Goal: Transaction & Acquisition: Purchase product/service

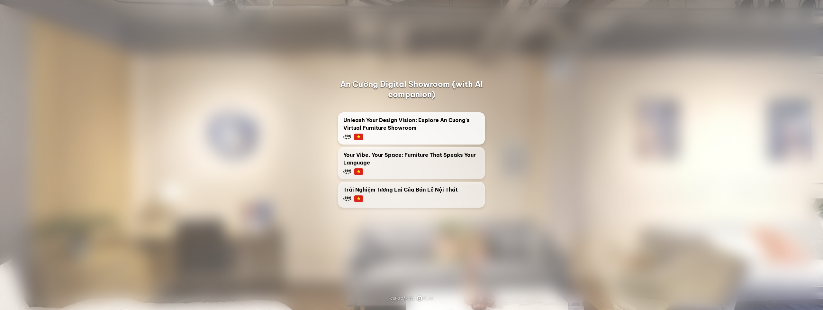
click at [424, 133] on div "Unleash Your Design Vision: Explore An Cuong's Virtual Furniture Showroom" at bounding box center [411, 128] width 136 height 24
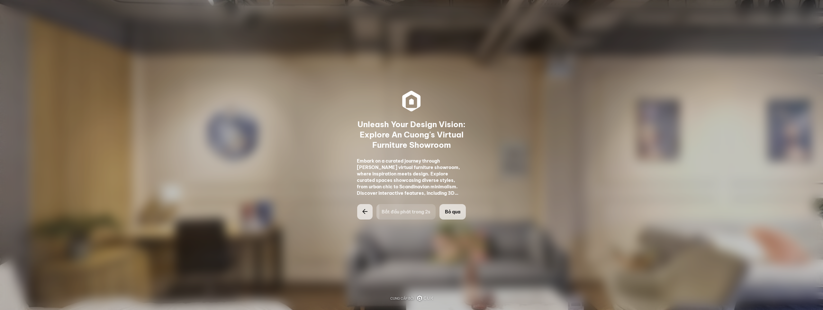
click at [458, 213] on span "Bỏ qua" at bounding box center [452, 211] width 15 height 6
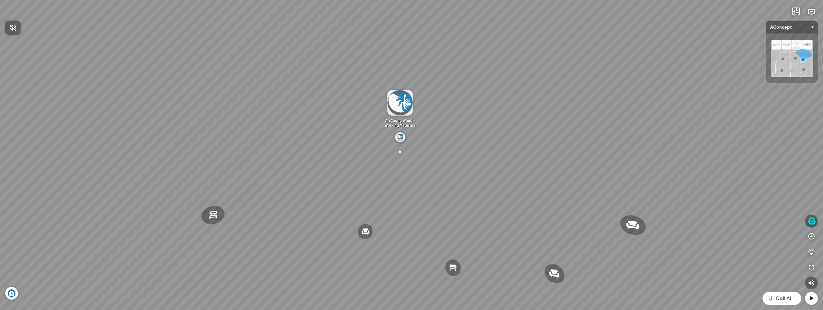
drag, startPoint x: 543, startPoint y: 169, endPoint x: 578, endPoint y: 135, distance: 48.2
click at [578, 135] on div at bounding box center [411, 155] width 823 height 310
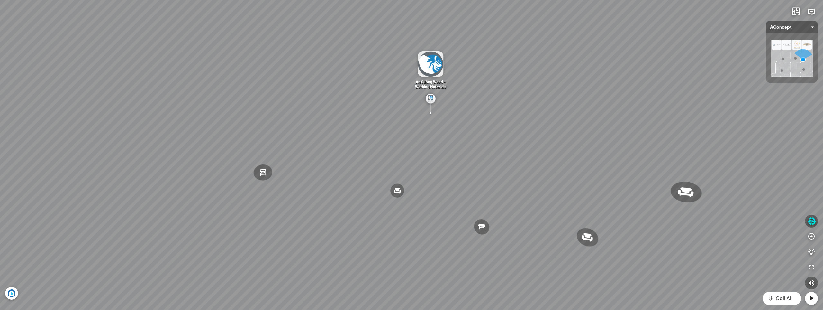
drag, startPoint x: 557, startPoint y: 163, endPoint x: 585, endPoint y: 131, distance: 42.1
click at [595, 120] on div "Ghế thư giãn Nanna Ghế làm việc Winslow Bàn ăn Laxey Gối Tựa Lưng Họa Tiết Hoa …" at bounding box center [411, 155] width 823 height 310
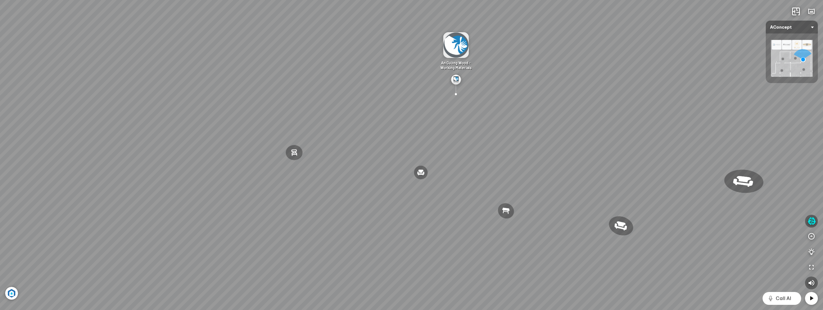
drag, startPoint x: 504, startPoint y: 168, endPoint x: 599, endPoint y: 136, distance: 100.5
click at [581, 138] on div "Ghế thư giãn Nanna Ghế làm việc Winslow Bàn ăn Laxey Gối Tựa Lưng Họa Tiết Hoa …" at bounding box center [411, 155] width 823 height 310
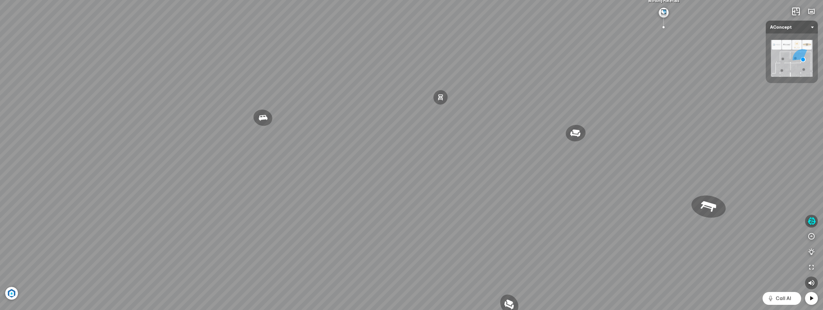
drag, startPoint x: 508, startPoint y: 147, endPoint x: 620, endPoint y: 145, distance: 111.5
click at [596, 145] on div "Ghế thư giãn Nanna Ghế làm việc Winslow Bàn ăn Laxey Gối Tựa Lưng Họa Tiết Hoa …" at bounding box center [411, 155] width 823 height 310
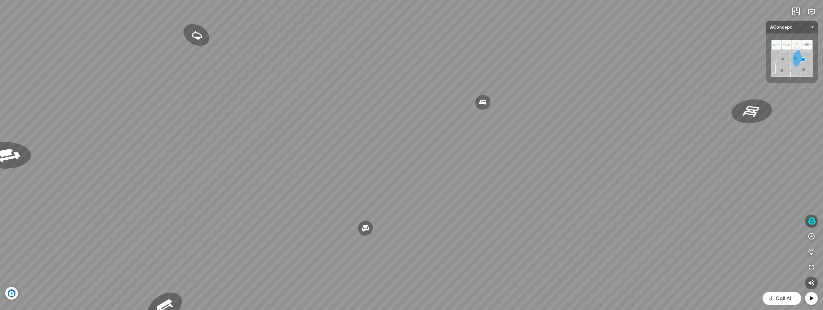
drag, startPoint x: 523, startPoint y: 146, endPoint x: 649, endPoint y: 139, distance: 125.9
click at [634, 139] on div "Ghế thư giãn Nanna Ghế làm việc Winslow Bàn ăn Laxey Gối Tựa Lưng Họa Tiết Hoa …" at bounding box center [411, 155] width 823 height 310
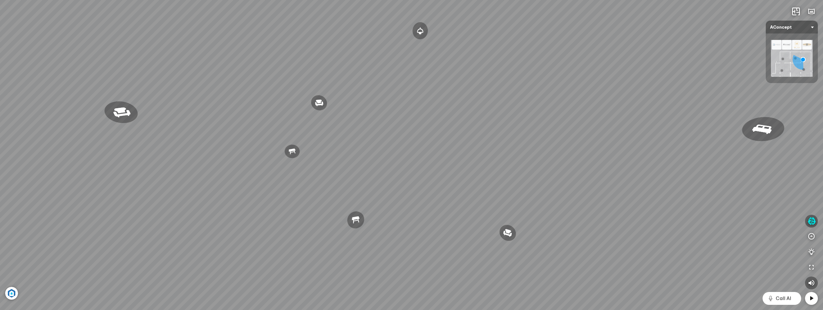
drag, startPoint x: 585, startPoint y: 141, endPoint x: 668, endPoint y: 148, distance: 83.2
click at [647, 145] on div "Ghế thư giãn Nanna Ghế làm việc Winslow Bàn ăn Laxey Gối Tựa Lưng Họa Tiết Hoa …" at bounding box center [411, 155] width 823 height 310
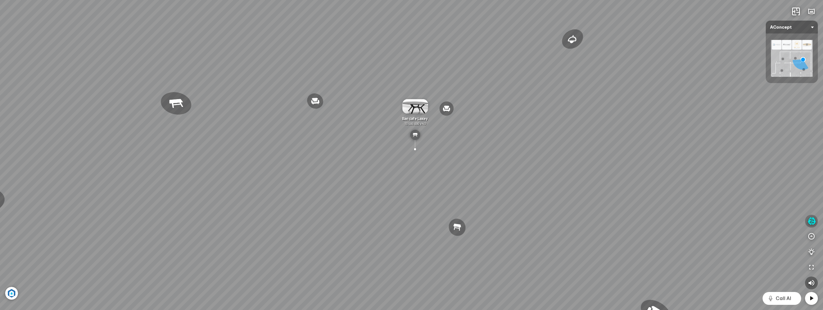
click at [812, 223] on icon "button" at bounding box center [811, 221] width 8 height 8
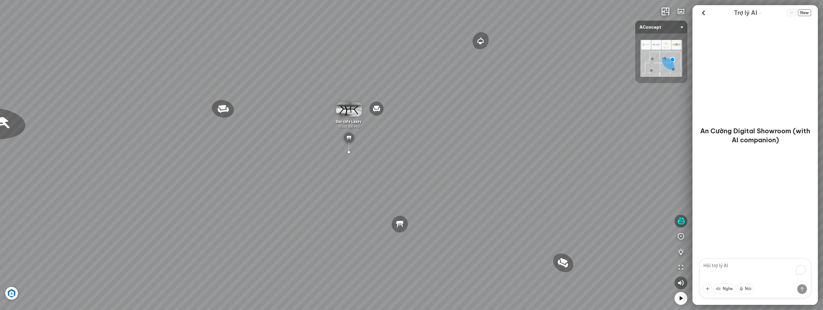
click at [728, 269] on textarea "To enrich screen reader interactions, please activate Accessibility in Grammarl…" at bounding box center [755, 278] width 112 height 40
type textarea "tôi muốn mua sofa"
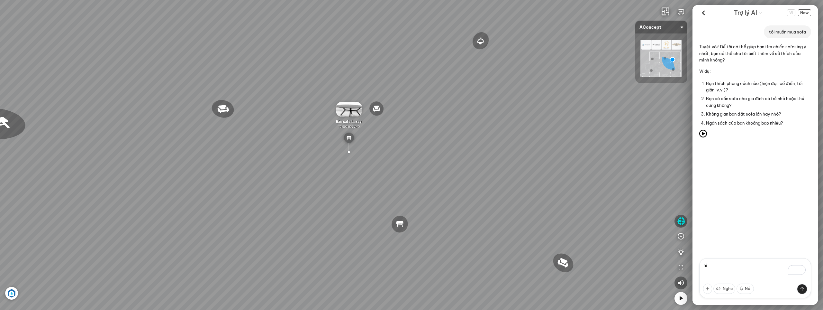
click at [764, 206] on div "tôi muốn mua sofa Tuyệt vời! Để tôi có thể giúp bạn tìm chiếc sofa ưng ý nhất, …" at bounding box center [754, 139] width 125 height 238
click at [719, 266] on textarea "hi" at bounding box center [755, 278] width 112 height 40
type textarea "h"
type textarea "phòng khách hiện đại 35m2"
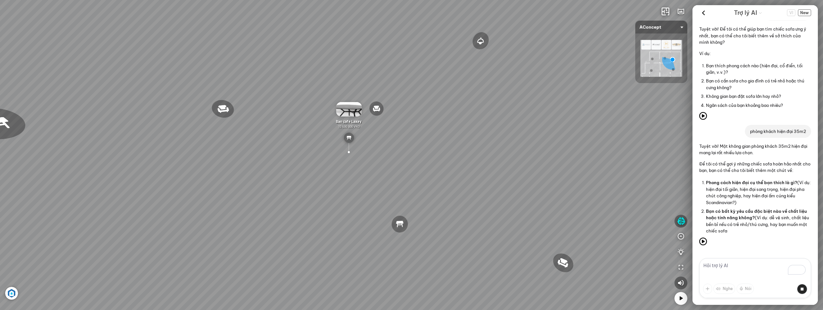
scroll to position [33, 0]
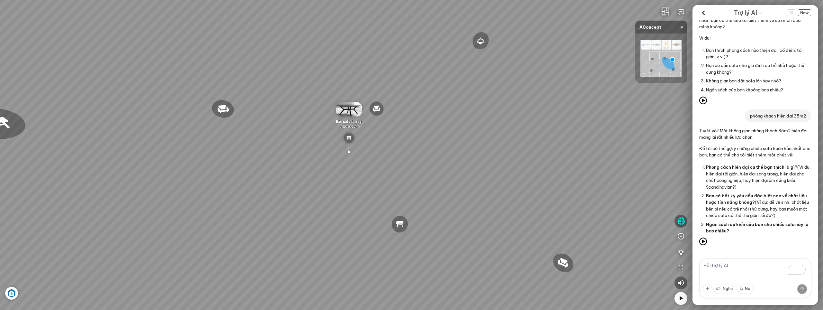
click at [727, 271] on textarea "To enrich screen reader interactions, please activate Accessibility in Grammarl…" at bounding box center [755, 278] width 112 height 40
type textarea "tối giản"
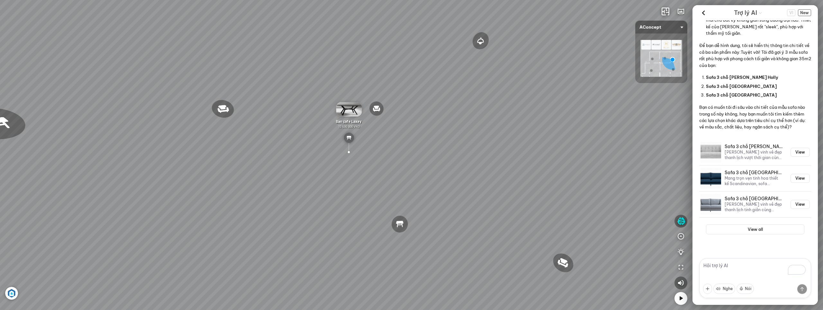
scroll to position [422, 0]
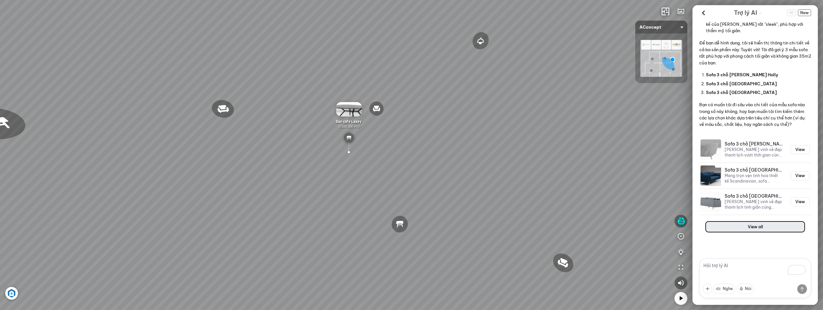
click at [754, 226] on button "View all" at bounding box center [755, 226] width 98 height 10
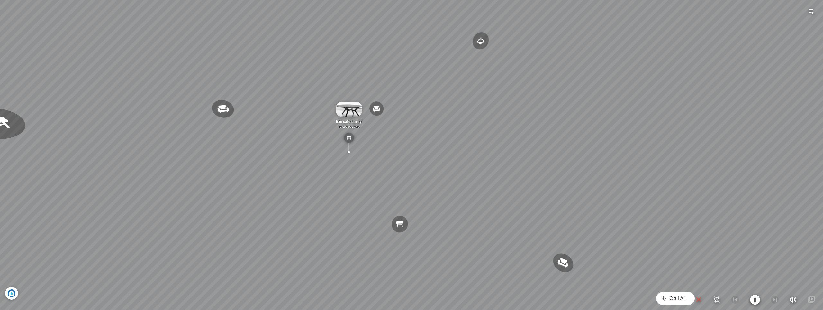
scroll to position [8469, 0]
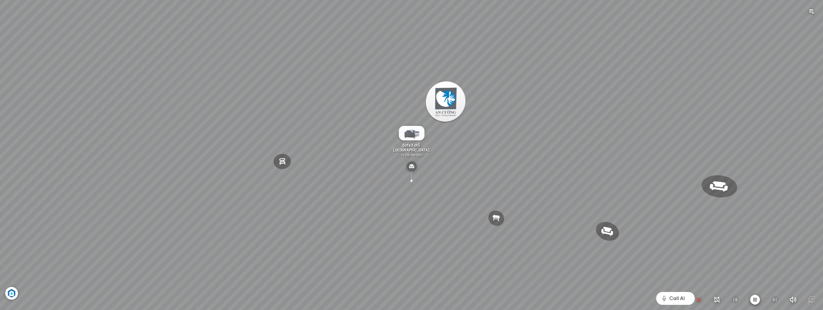
click at [755, 301] on icon "button" at bounding box center [755, 299] width 10 height 10
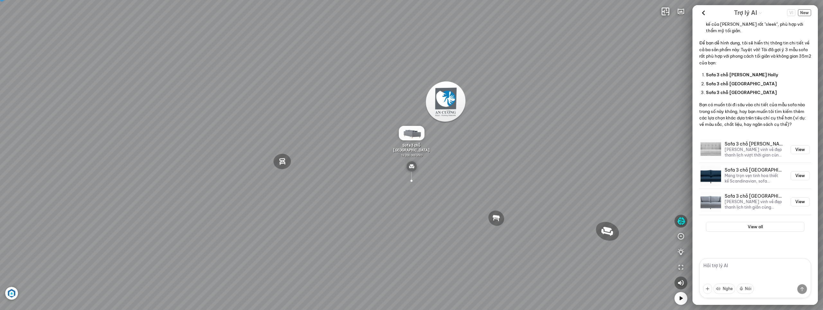
scroll to position [422, 0]
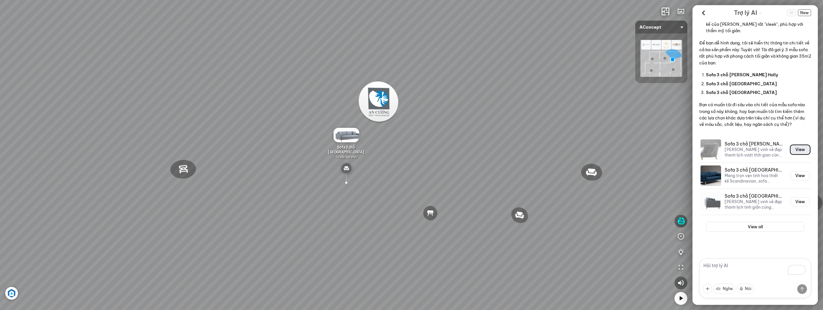
click at [799, 148] on button "View" at bounding box center [799, 149] width 19 height 9
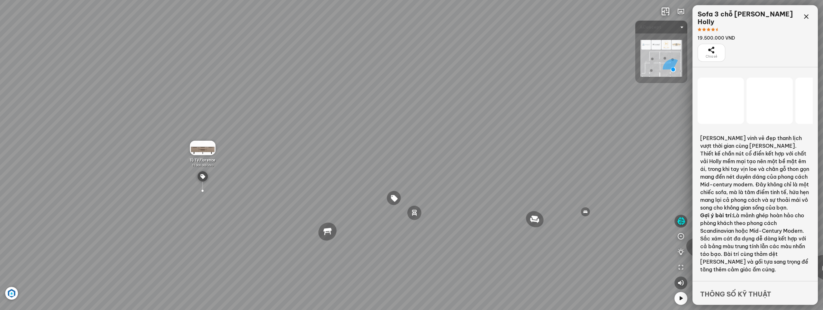
scroll to position [8469, 0]
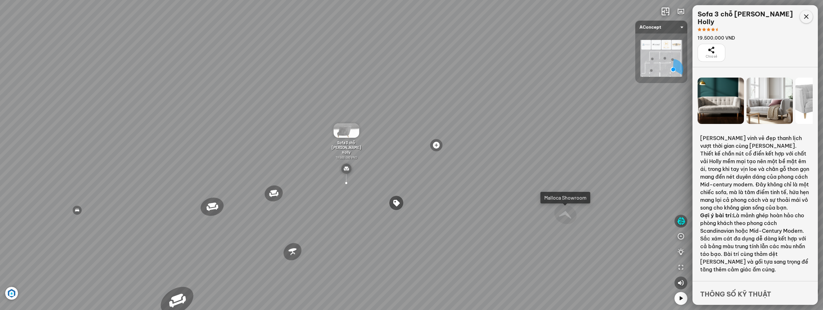
click at [806, 17] on icon at bounding box center [806, 17] width 8 height 8
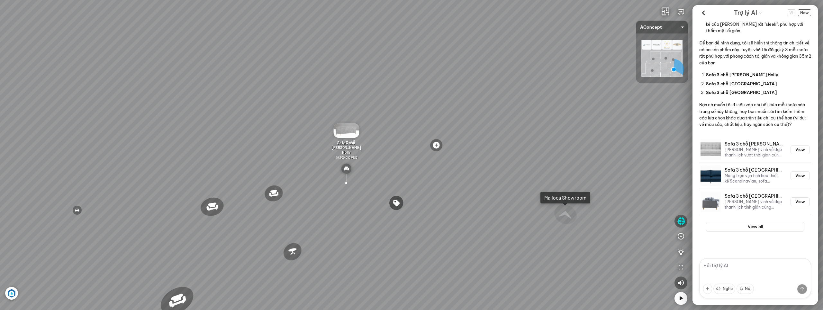
scroll to position [422, 0]
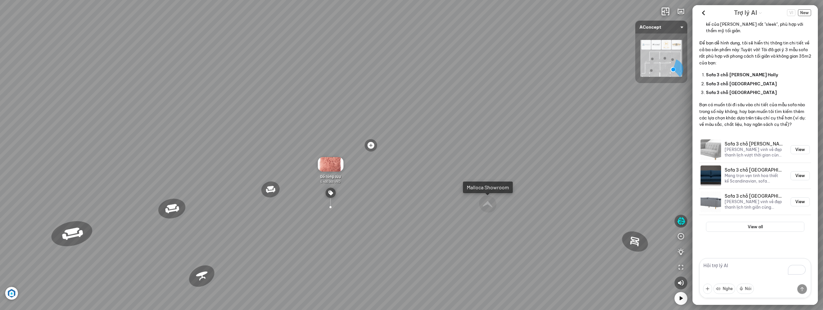
scroll to position [390, 0]
